Goal: Find specific page/section: Find specific page/section

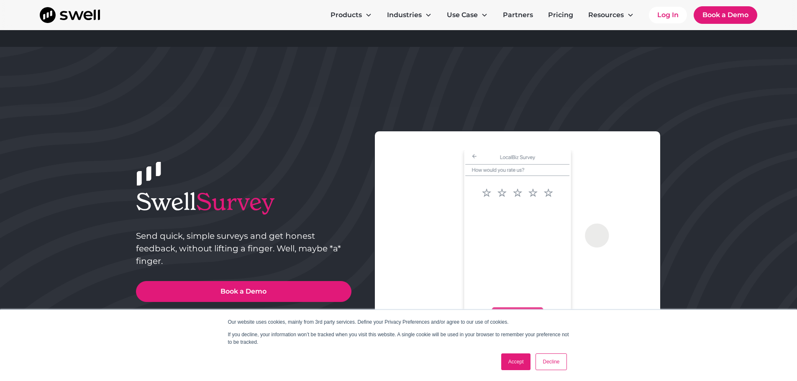
click at [514, 364] on link "Accept" at bounding box center [516, 361] width 30 height 17
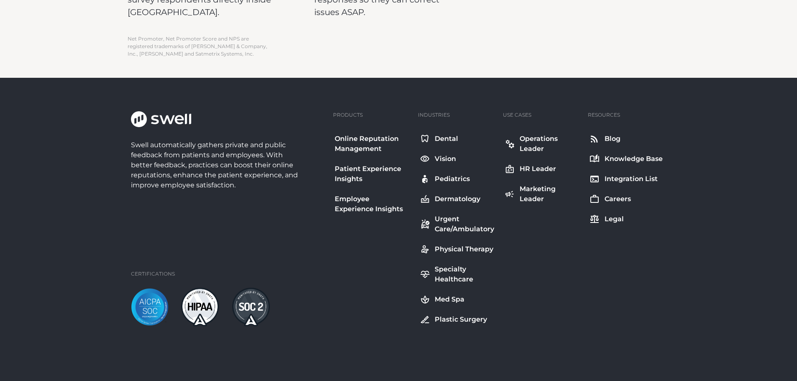
scroll to position [1343, 0]
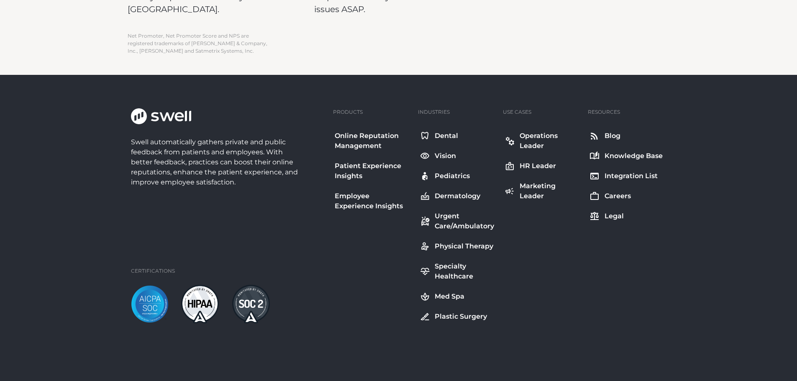
click at [442, 297] on div "Med Spa" at bounding box center [450, 296] width 30 height 10
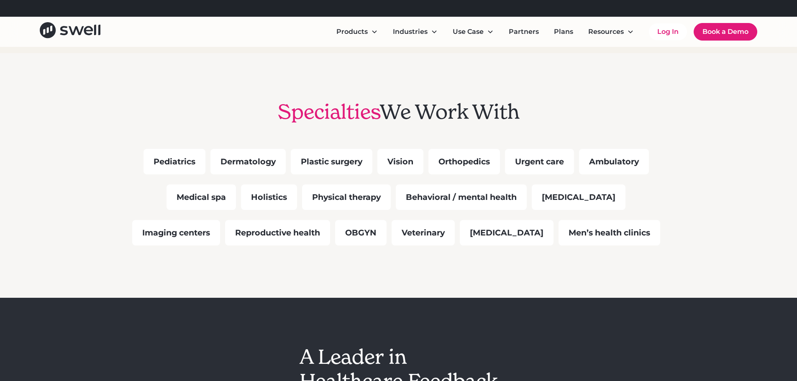
scroll to position [669, 0]
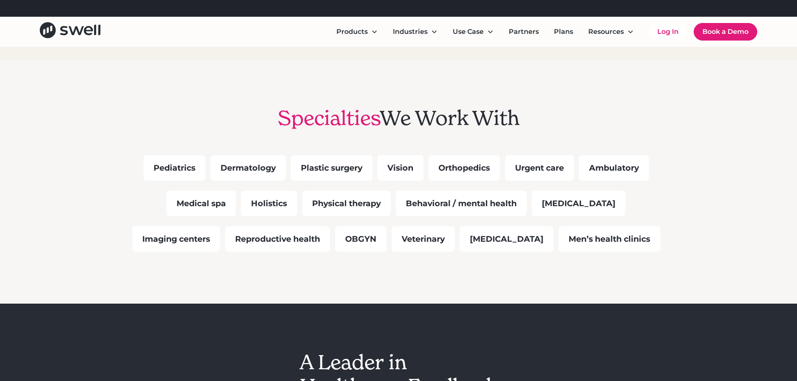
click at [196, 209] on div "Medical spa" at bounding box center [200, 204] width 69 height 26
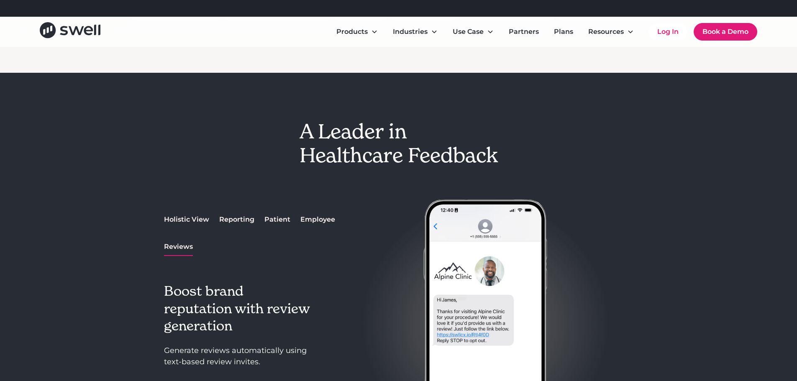
scroll to position [878, 0]
